Goal: Task Accomplishment & Management: Complete application form

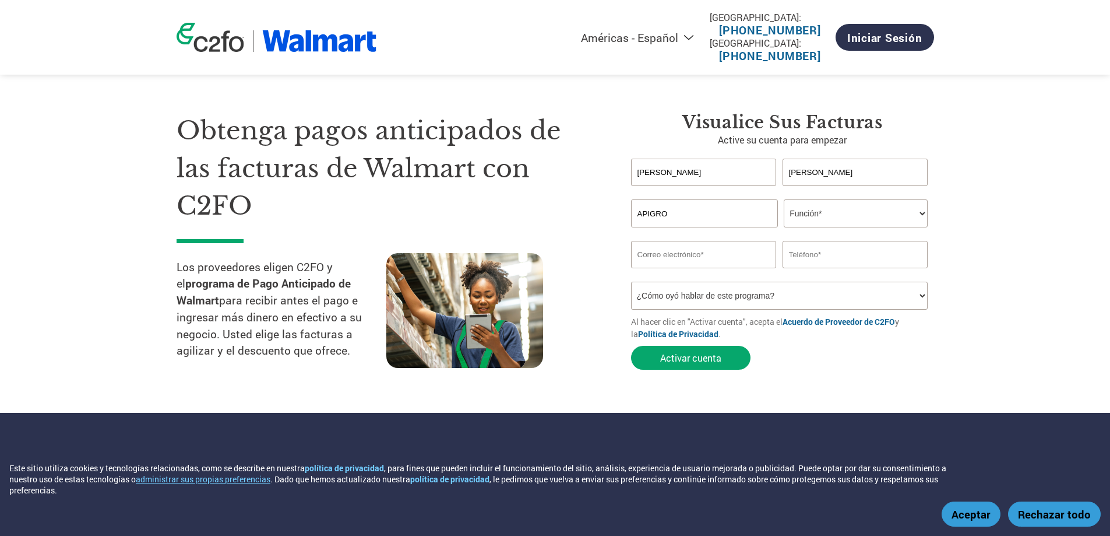
select select "es-MX"
select select "CEO"
click at [784, 199] on select "Función* Director financiero Interventor Gestor de créditos Director de finanza…" at bounding box center [856, 213] width 144 height 28
click at [701, 251] on input "email" at bounding box center [704, 254] width 146 height 27
type input "a"
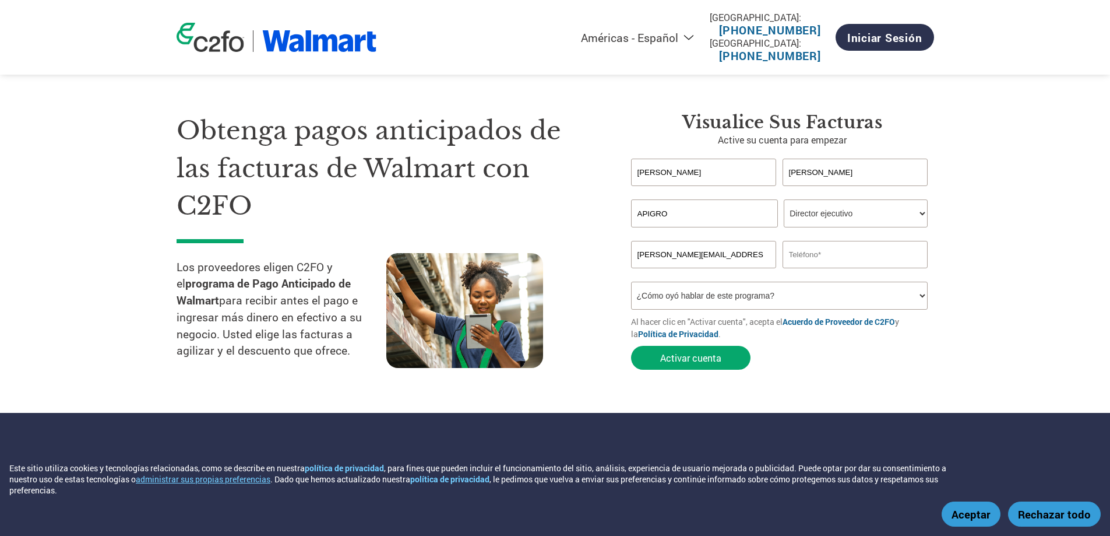
type input "[PERSON_NAME][EMAIL_ADDRESS][DOMAIN_NAME]"
click at [810, 260] on input "text" at bounding box center [856, 254] width 146 height 27
type input "5532280515"
click at [813, 291] on select "¿Cómo oyó hablar de este programa? Recibió una carta Correo electrónico Redes s…" at bounding box center [779, 296] width 297 height 28
click at [631, 282] on select "¿Cómo oyó hablar de este programa? Recibió una carta Correo electrónico Redes s…" at bounding box center [779, 296] width 297 height 28
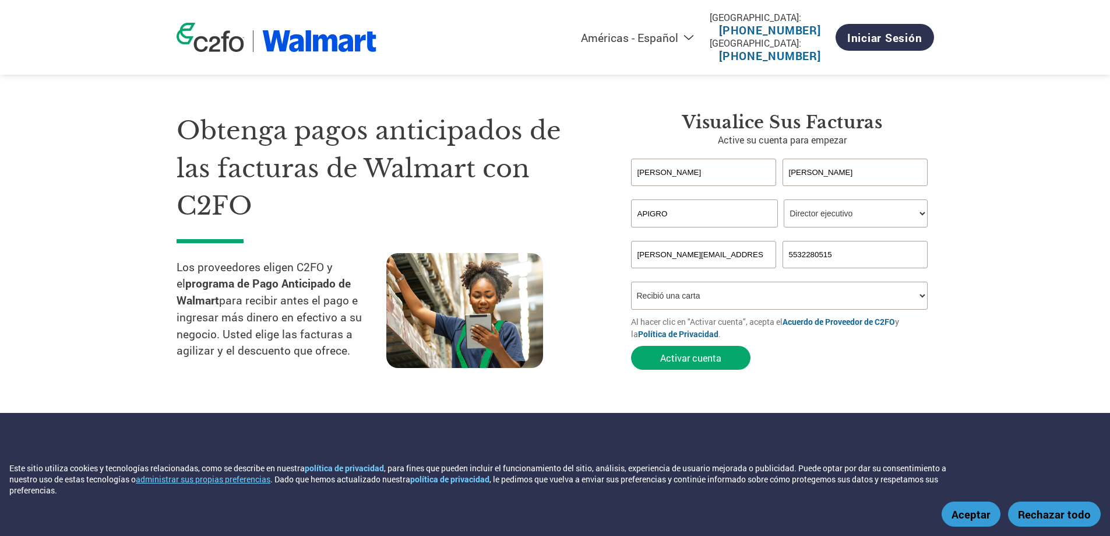
click at [759, 309] on select "¿Cómo oyó hablar de este programa? Recibió una carta Correo electrónico Redes s…" at bounding box center [779, 296] width 297 height 28
select select "Email"
click at [631, 282] on select "¿Cómo oyó hablar de este programa? Recibió una carta Correo electrónico Redes s…" at bounding box center [779, 296] width 297 height 28
drag, startPoint x: 848, startPoint y: 256, endPoint x: 779, endPoint y: 266, distance: 70.1
click at [779, 266] on div "[PERSON_NAME][EMAIL_ADDRESS][DOMAIN_NAME] 5532280515" at bounding box center [782, 254] width 303 height 27
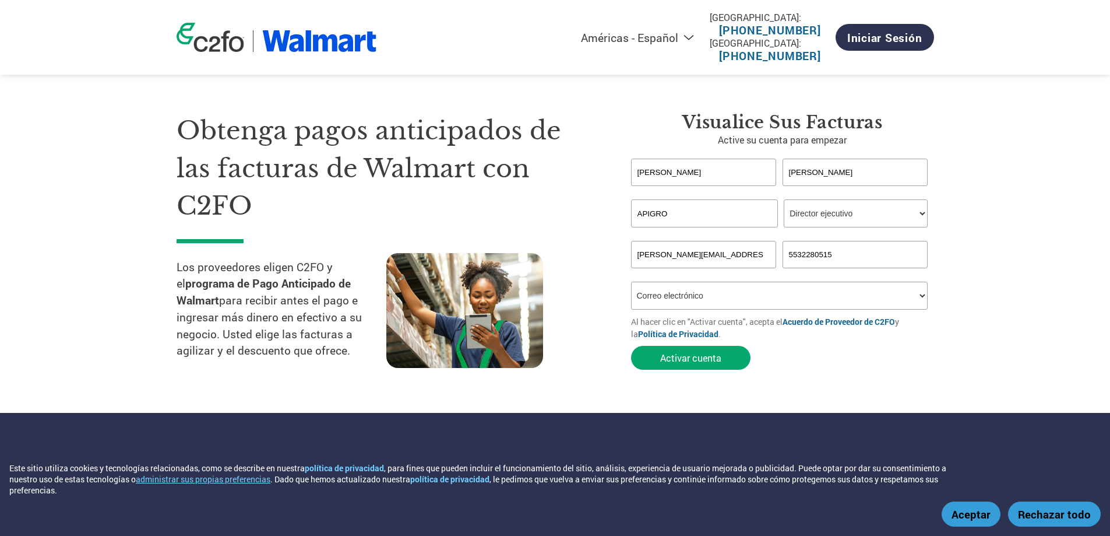
click at [1003, 249] on section "Obtenga pagos anticipados de las facturas de Walmart con C2FO Los proveedores e…" at bounding box center [555, 230] width 1110 height 366
click at [971, 519] on button "Aceptar" at bounding box center [971, 513] width 59 height 25
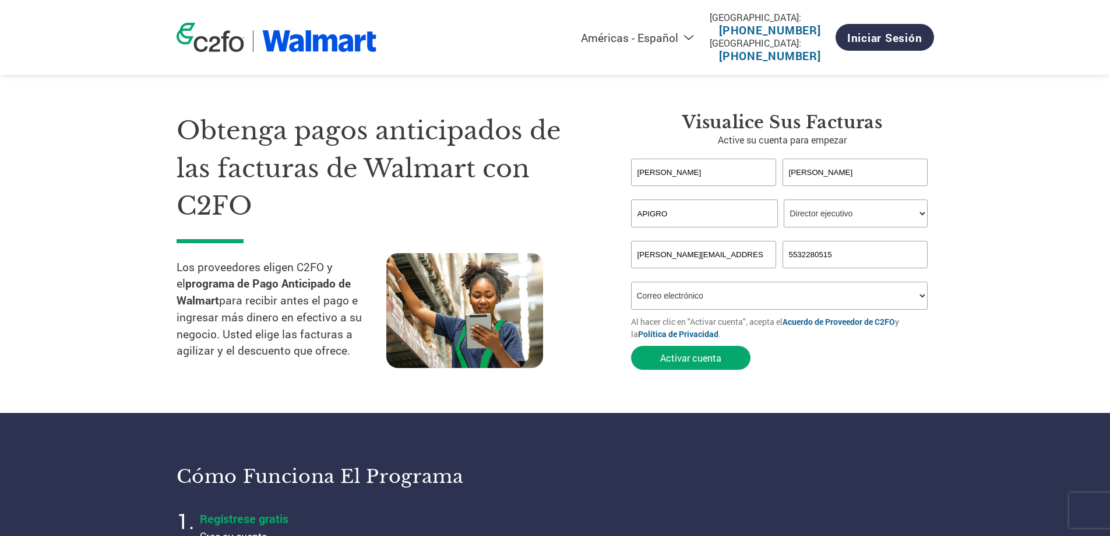
drag, startPoint x: 865, startPoint y: 255, endPoint x: 784, endPoint y: 272, distance: 82.8
click at [784, 272] on form "[PERSON_NAME] Invalid first name or first name is too long Invalid last name or…" at bounding box center [782, 267] width 303 height 217
type input "5535559820"
click at [638, 212] on input "APIGRO" at bounding box center [704, 213] width 147 height 28
type input "CONSTRUCTORA APIGRO"
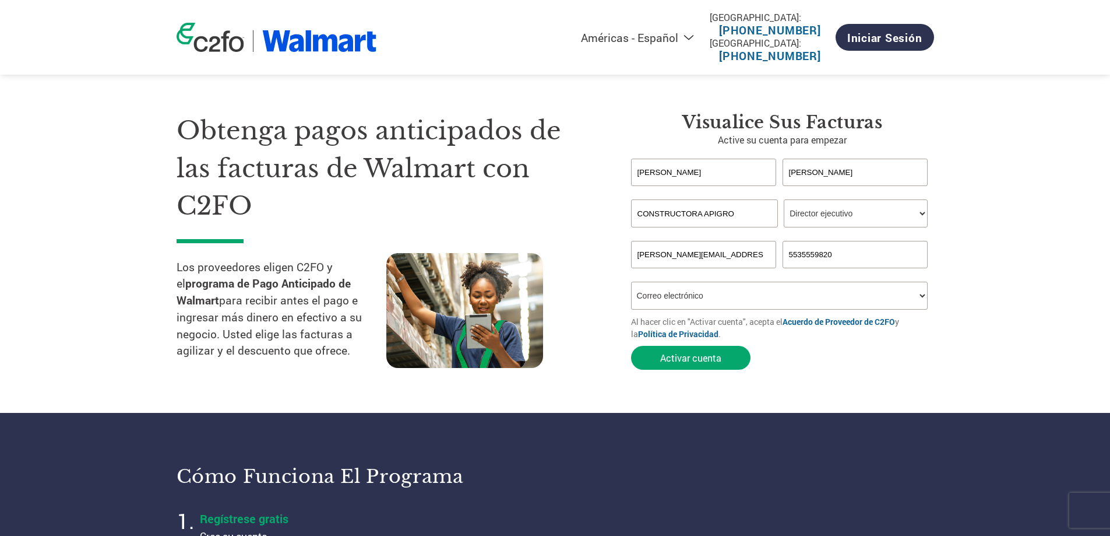
click at [1004, 268] on section "Obtenga pagos anticipados de las facturas de Walmart con C2FO Los proveedores e…" at bounding box center [555, 230] width 1110 height 366
click at [715, 359] on button "Activar cuenta" at bounding box center [690, 358] width 119 height 24
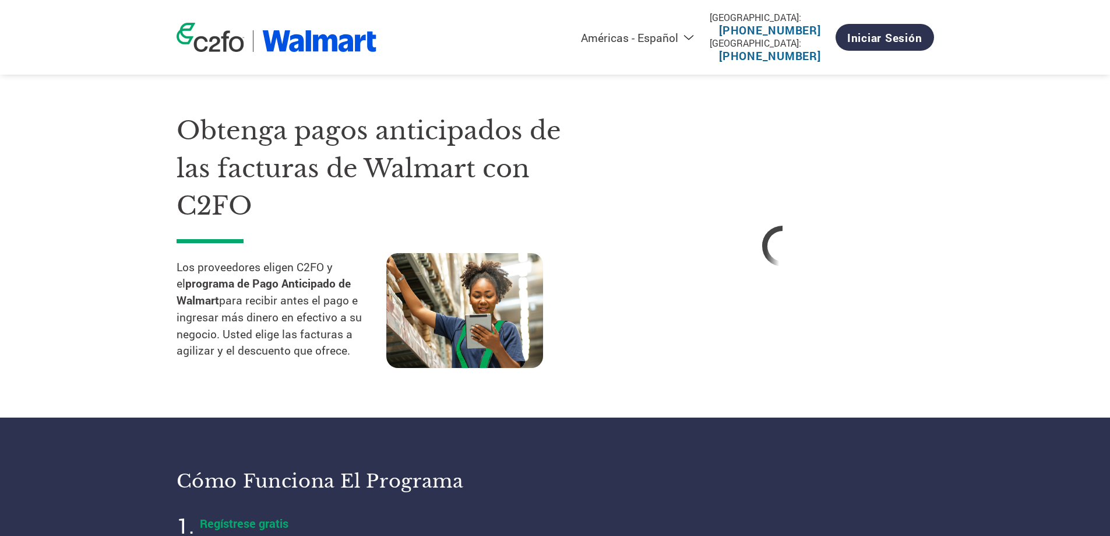
select select "es-MX"
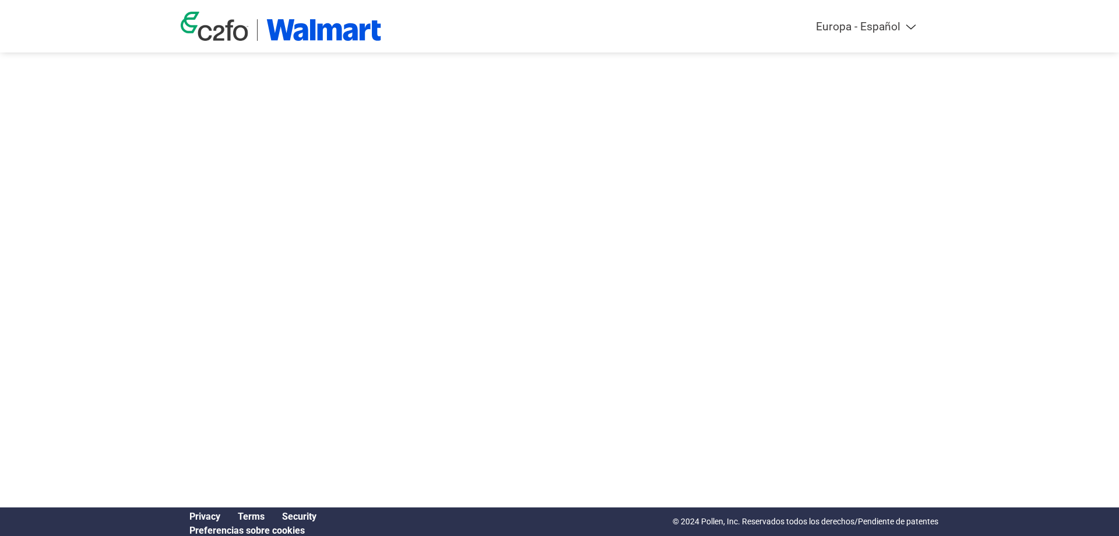
select select "es-ES"
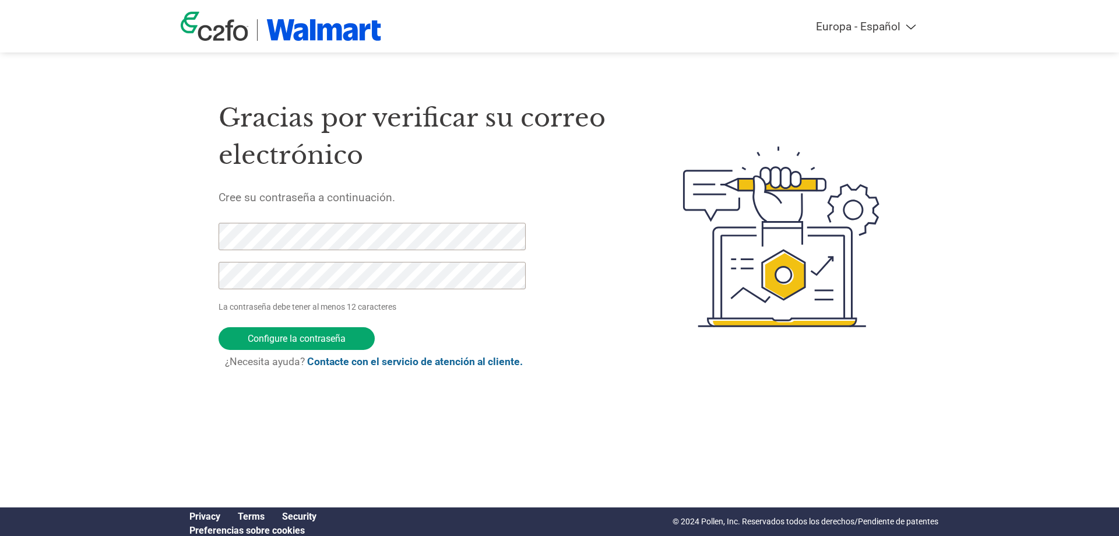
click at [209, 238] on div "Gracias por verificar su correo electrónico Cree su contraseña a continuación. …" at bounding box center [560, 236] width 758 height 309
drag, startPoint x: 315, startPoint y: 341, endPoint x: 216, endPoint y: 241, distance: 140.6
click at [216, 241] on div "Gracias por verificar su correo electrónico Cree su contraseña a continuación. …" at bounding box center [560, 236] width 758 height 309
click at [329, 333] on input "Configure la contraseña" at bounding box center [297, 338] width 156 height 23
